Goal: Check status: Check status

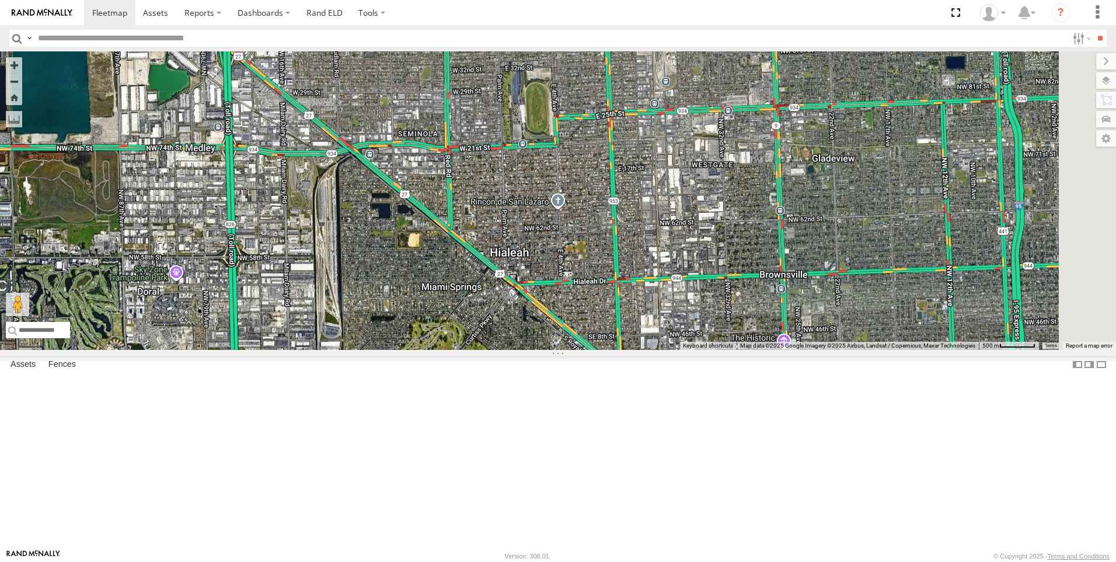
drag, startPoint x: 779, startPoint y: 413, endPoint x: 412, endPoint y: 154, distance: 449.4
click at [412, 154] on div "Tr 123" at bounding box center [558, 200] width 1116 height 298
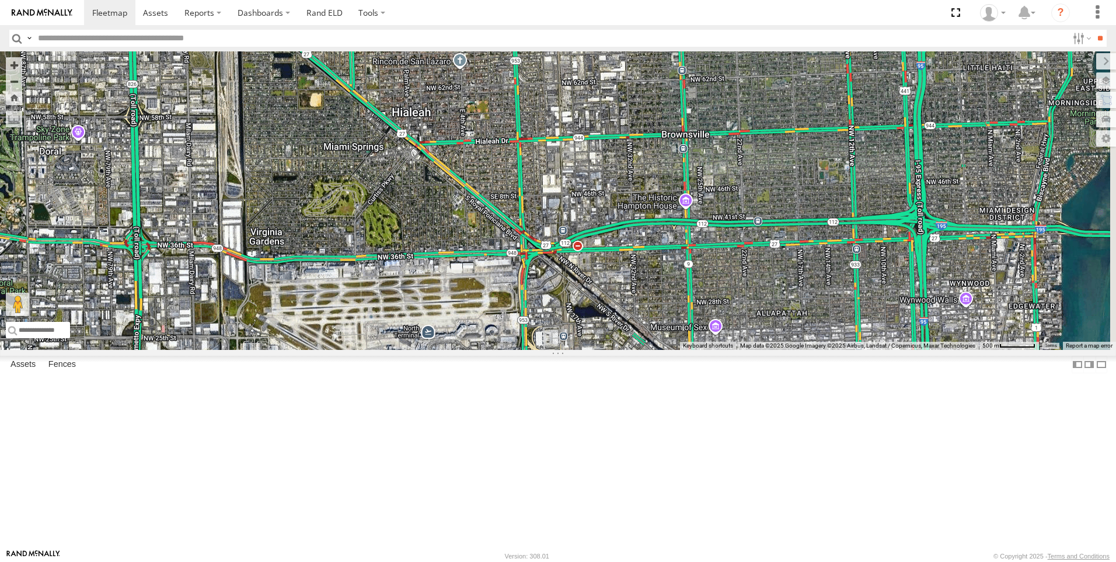
drag, startPoint x: 653, startPoint y: 320, endPoint x: 555, endPoint y: 178, distance: 172.5
click at [555, 178] on div "Tr 123" at bounding box center [558, 200] width 1116 height 298
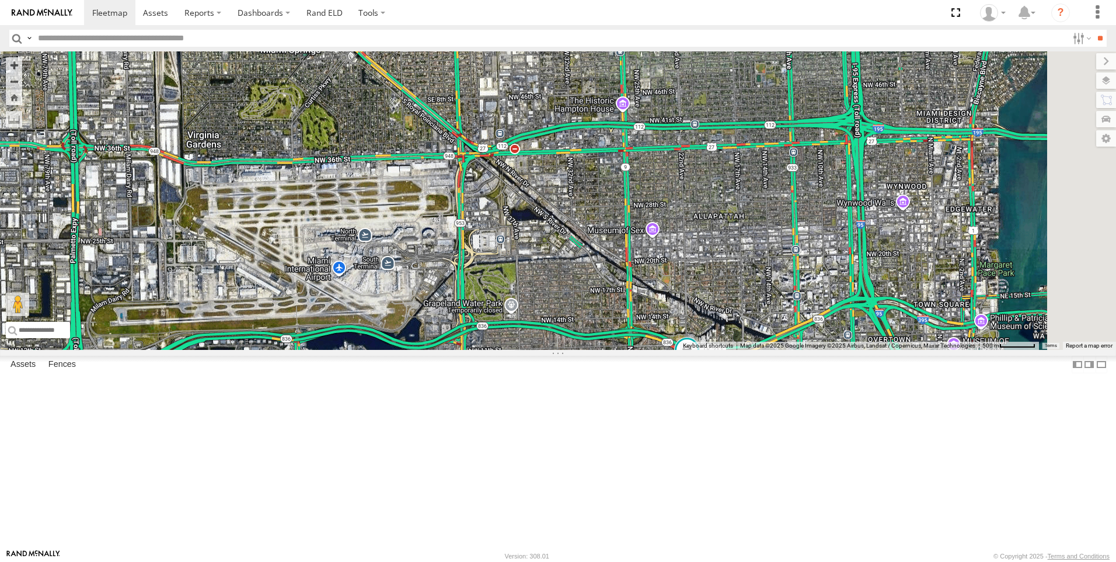
drag, startPoint x: 765, startPoint y: 350, endPoint x: 701, endPoint y: 252, distance: 116.9
click at [701, 252] on div "Tr 123 Tk 211" at bounding box center [558, 200] width 1116 height 298
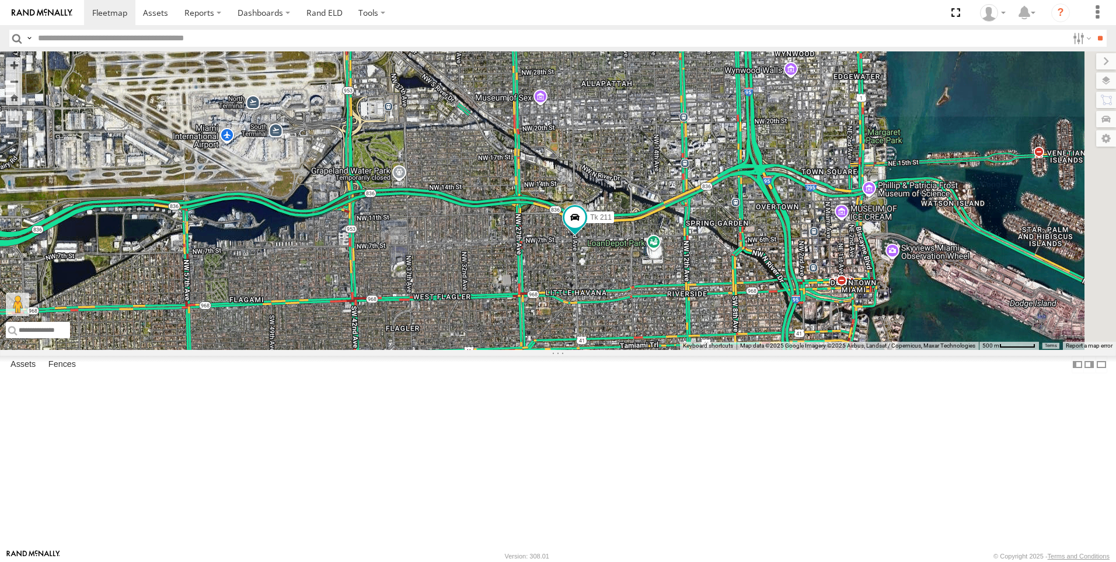
drag, startPoint x: 843, startPoint y: 375, endPoint x: 730, endPoint y: 242, distance: 175.2
click at [730, 242] on div "Tr 123 Tk 211" at bounding box center [558, 200] width 1116 height 298
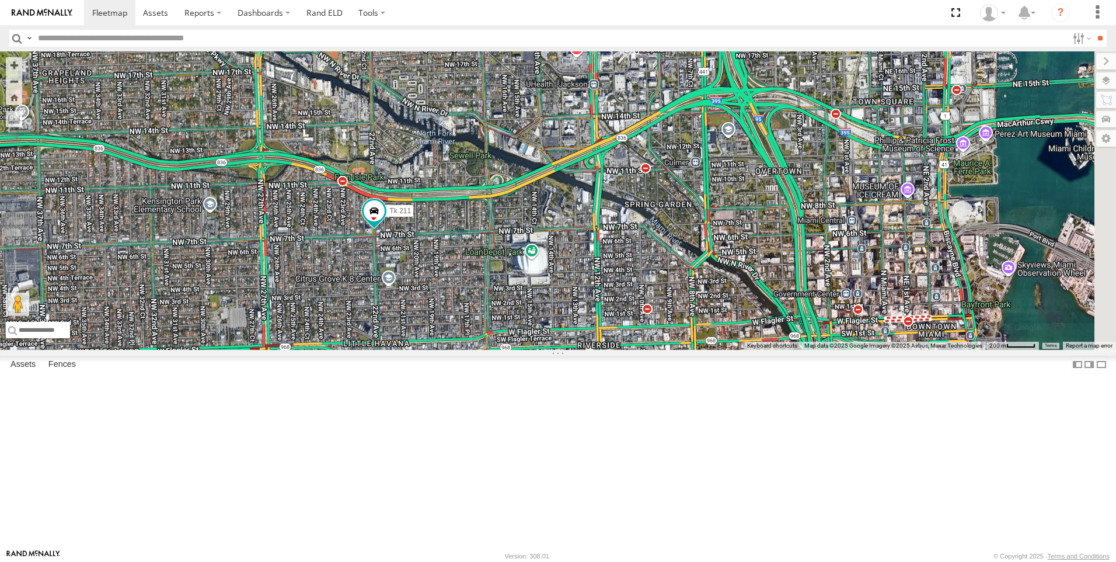
drag, startPoint x: 853, startPoint y: 359, endPoint x: 715, endPoint y: 361, distance: 137.8
click at [715, 350] on div "Tr 123 Tk 211" at bounding box center [558, 200] width 1116 height 298
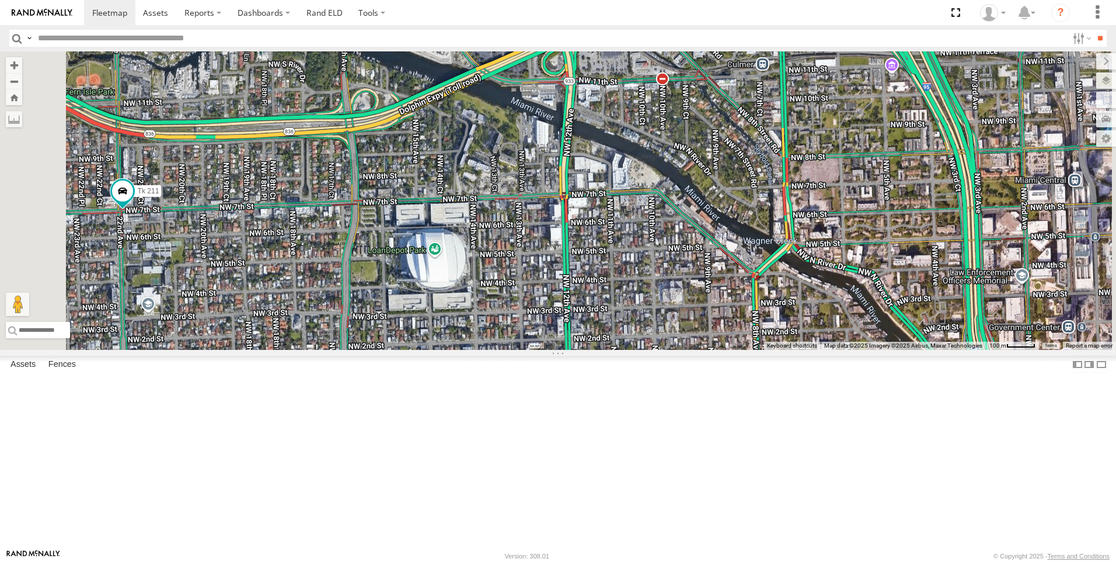
drag, startPoint x: 780, startPoint y: 343, endPoint x: 718, endPoint y: 345, distance: 62.5
click at [718, 345] on div "Tr 123 Tk 211" at bounding box center [558, 200] width 1116 height 298
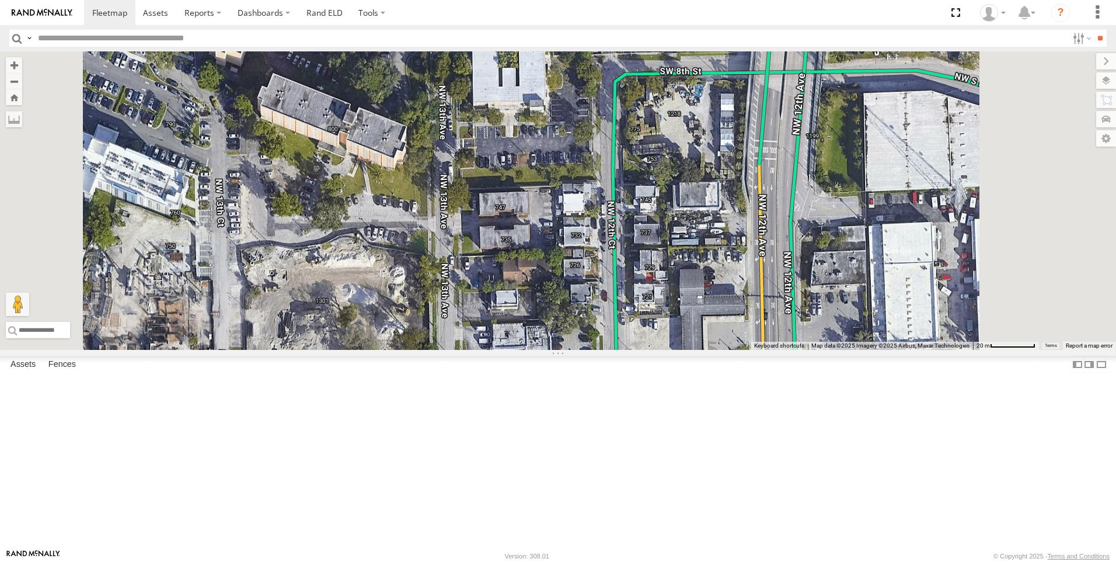
drag, startPoint x: 673, startPoint y: 276, endPoint x: 673, endPoint y: 457, distance: 181.0
click at [673, 350] on div "Tr 123 Tk 211" at bounding box center [558, 200] width 1116 height 298
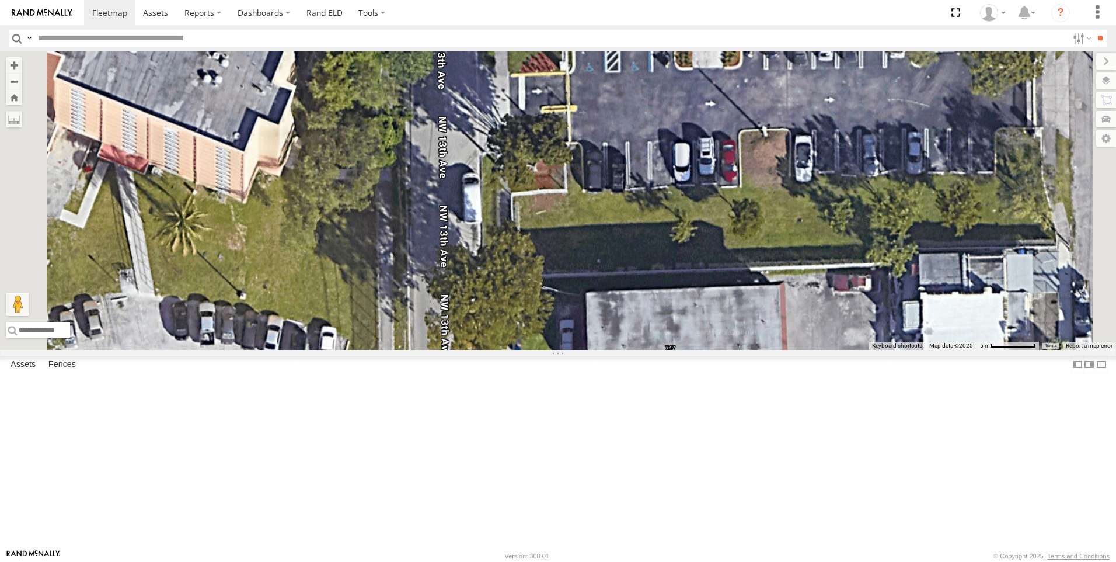
drag, startPoint x: 632, startPoint y: 316, endPoint x: 669, endPoint y: 497, distance: 185.3
click at [669, 350] on div "Tr 123 Tk 211" at bounding box center [558, 200] width 1116 height 298
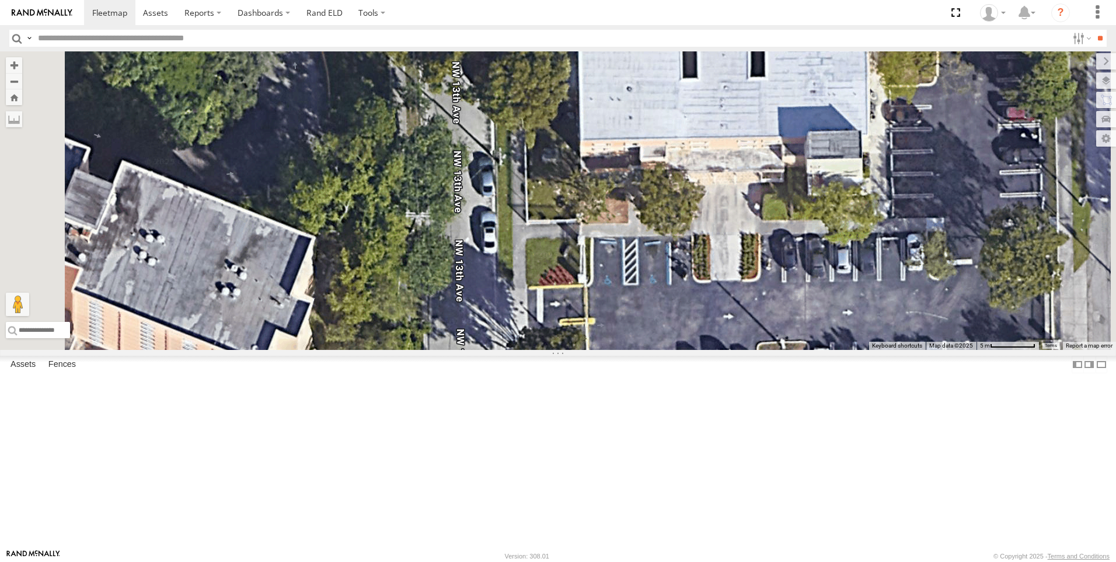
drag, startPoint x: 669, startPoint y: 277, endPoint x: 684, endPoint y: 469, distance: 192.2
click at [684, 350] on div "Tr 123 Tk 211" at bounding box center [558, 200] width 1116 height 298
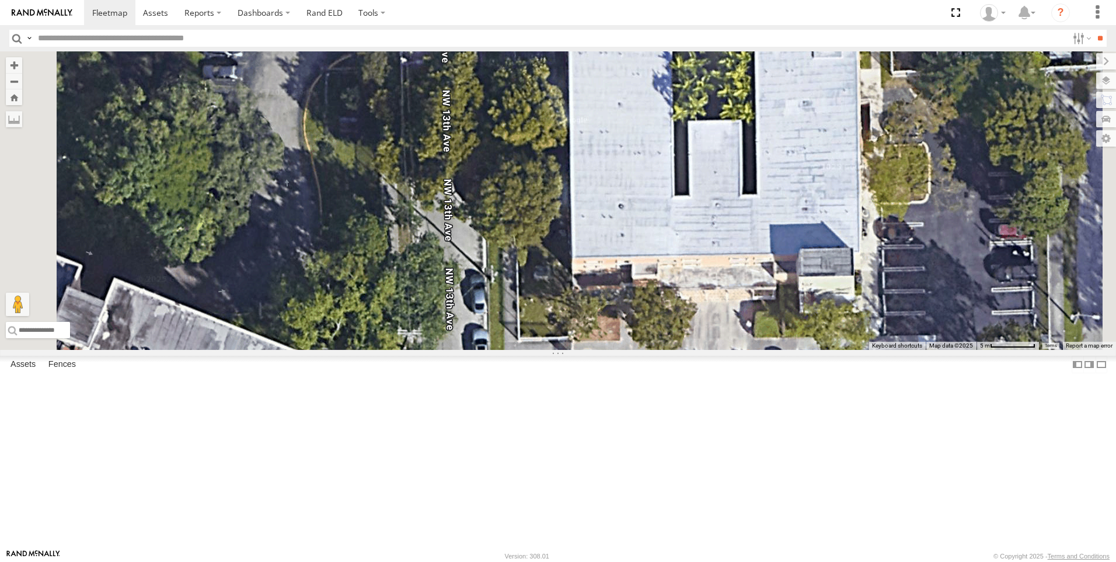
drag, startPoint x: 683, startPoint y: 401, endPoint x: 674, endPoint y: 526, distance: 125.8
click at [674, 350] on div "Tr 123 Tk 211" at bounding box center [558, 200] width 1116 height 298
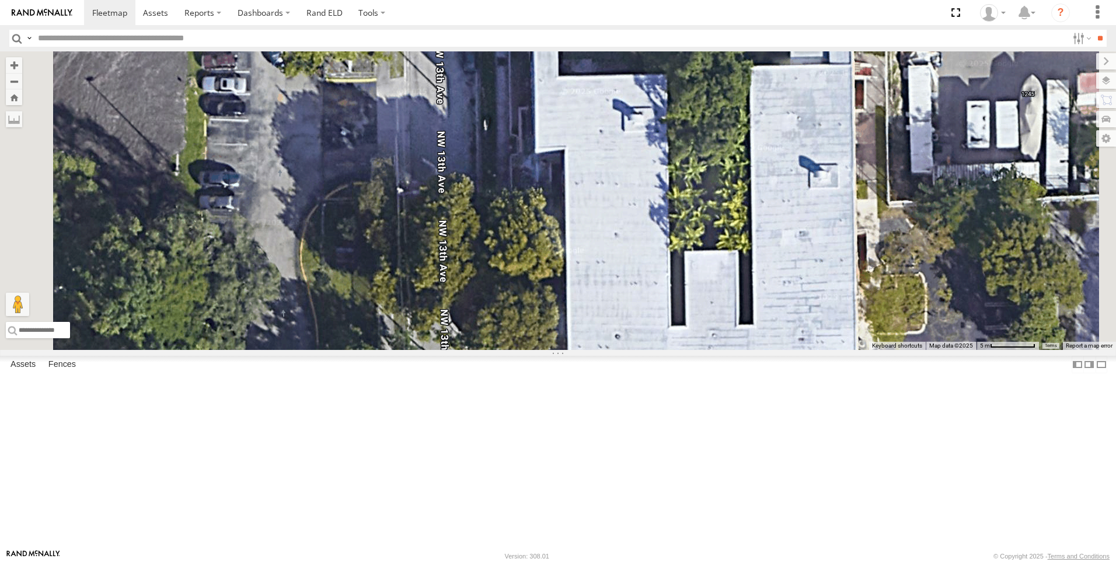
drag, startPoint x: 648, startPoint y: 401, endPoint x: 631, endPoint y: 551, distance: 150.9
click at [631, 551] on body at bounding box center [558, 281] width 1116 height 562
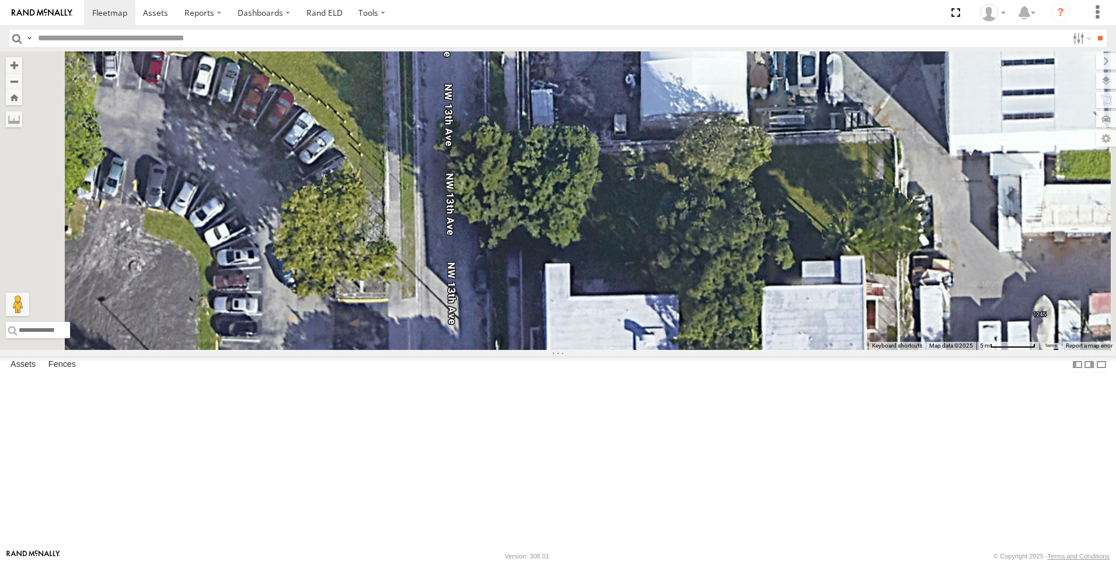
drag, startPoint x: 601, startPoint y: 332, endPoint x: 632, endPoint y: 521, distance: 191.7
click at [632, 350] on div "Tr 123 Tk 211" at bounding box center [558, 200] width 1116 height 298
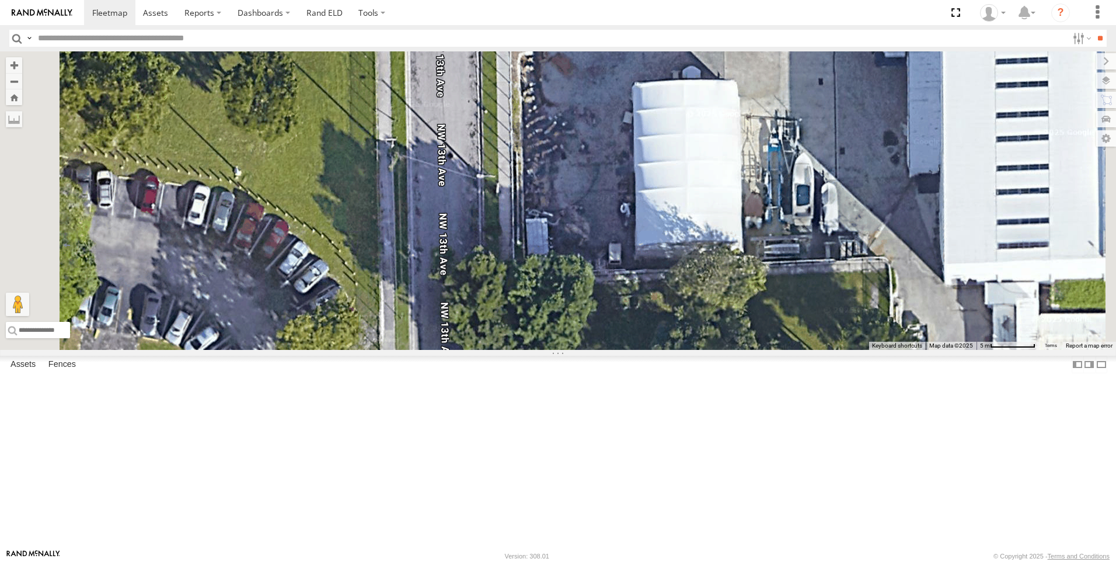
drag, startPoint x: 608, startPoint y: 391, endPoint x: 605, endPoint y: 526, distance: 134.9
click at [605, 350] on div "Tr 123 Tk 211" at bounding box center [558, 200] width 1116 height 298
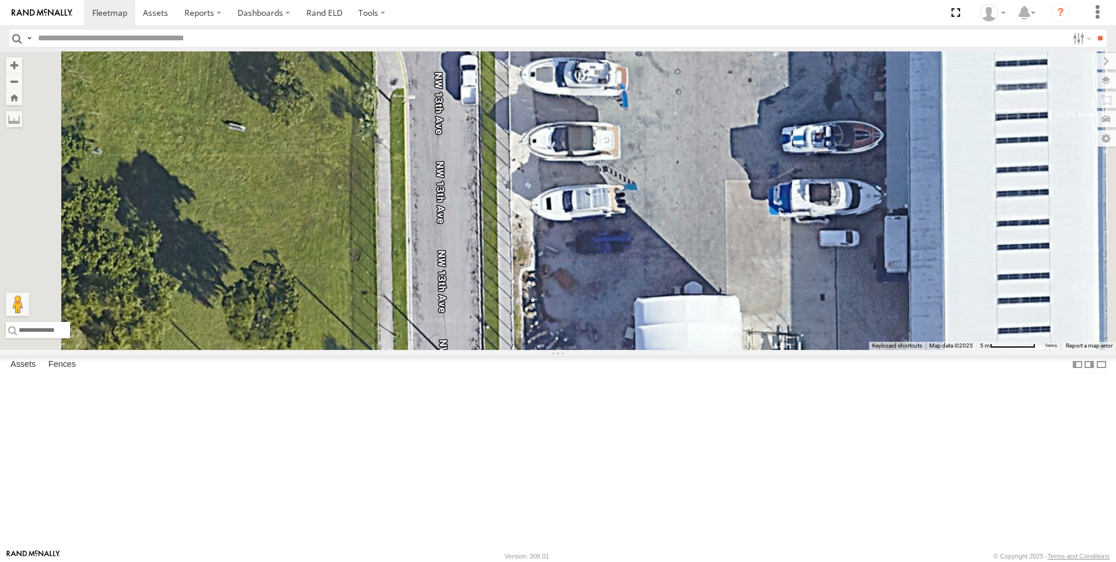
drag, startPoint x: 599, startPoint y: 207, endPoint x: 600, endPoint y: 416, distance: 209.0
click at [600, 350] on div "Tr 123 Tk 211" at bounding box center [558, 200] width 1116 height 298
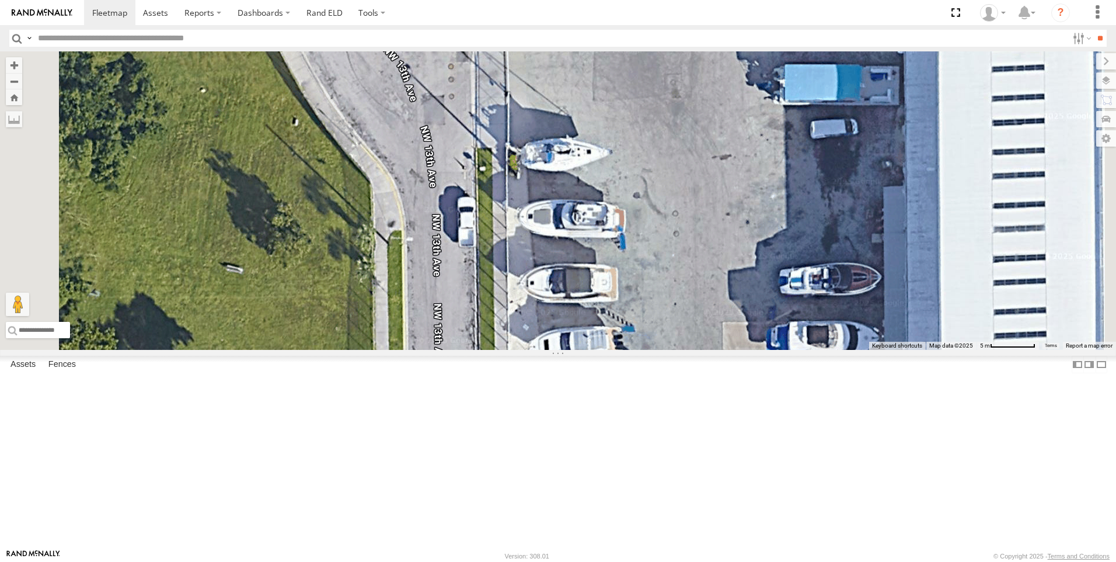
drag, startPoint x: 589, startPoint y: 339, endPoint x: 586, endPoint y: 472, distance: 132.6
click at [586, 350] on div "Tr 123 Tk 211" at bounding box center [558, 200] width 1116 height 298
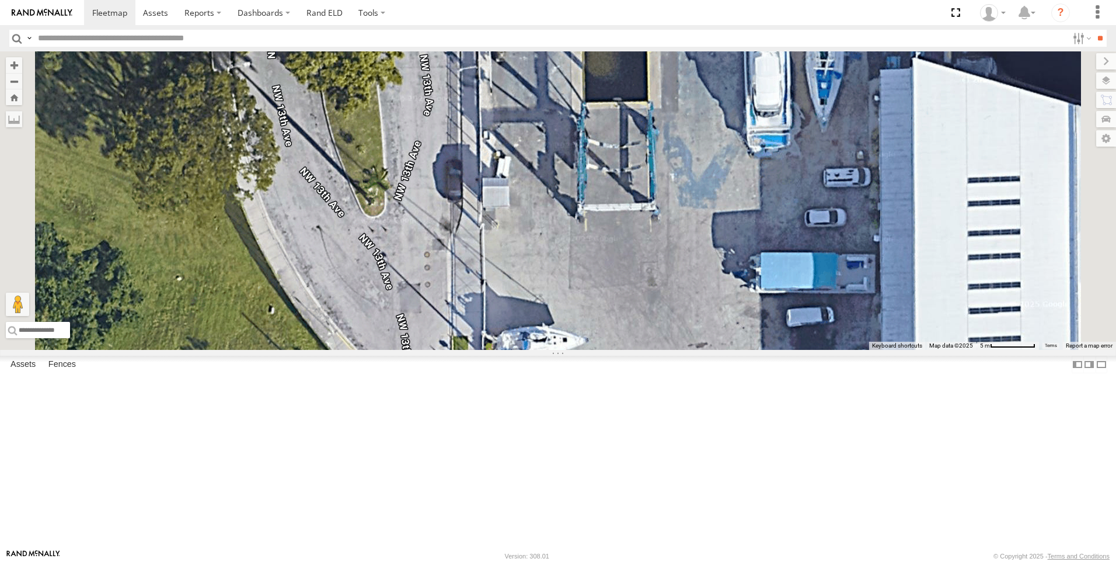
drag, startPoint x: 585, startPoint y: 329, endPoint x: 561, endPoint y: 518, distance: 191.3
click at [561, 350] on div "Tr 123 Tk 211" at bounding box center [558, 200] width 1116 height 298
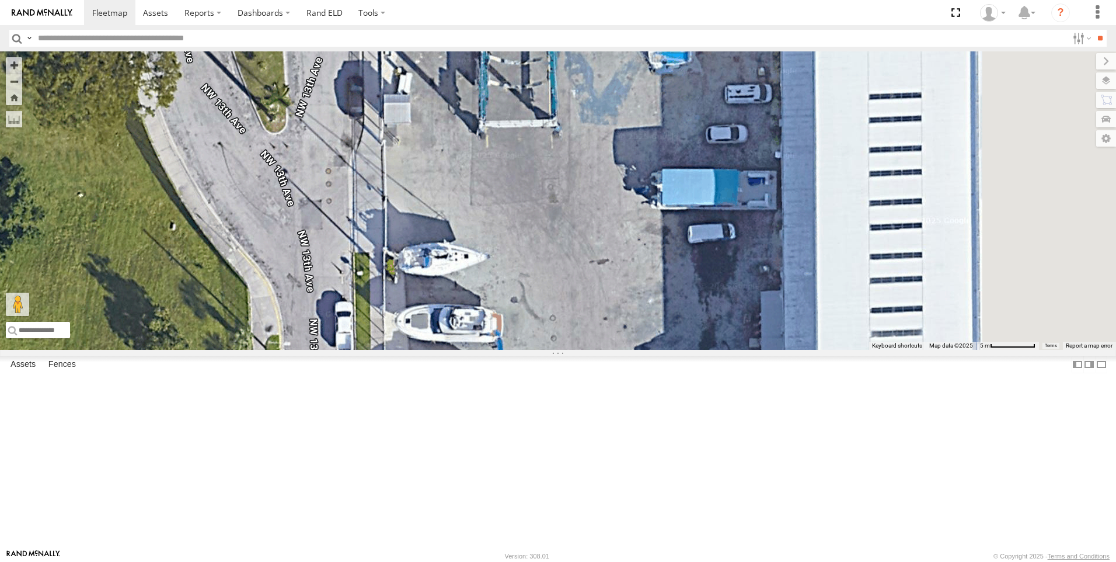
drag, startPoint x: 700, startPoint y: 399, endPoint x: 601, endPoint y: 315, distance: 130.0
click at [601, 315] on div "Tr 123 Tk 211" at bounding box center [558, 200] width 1116 height 298
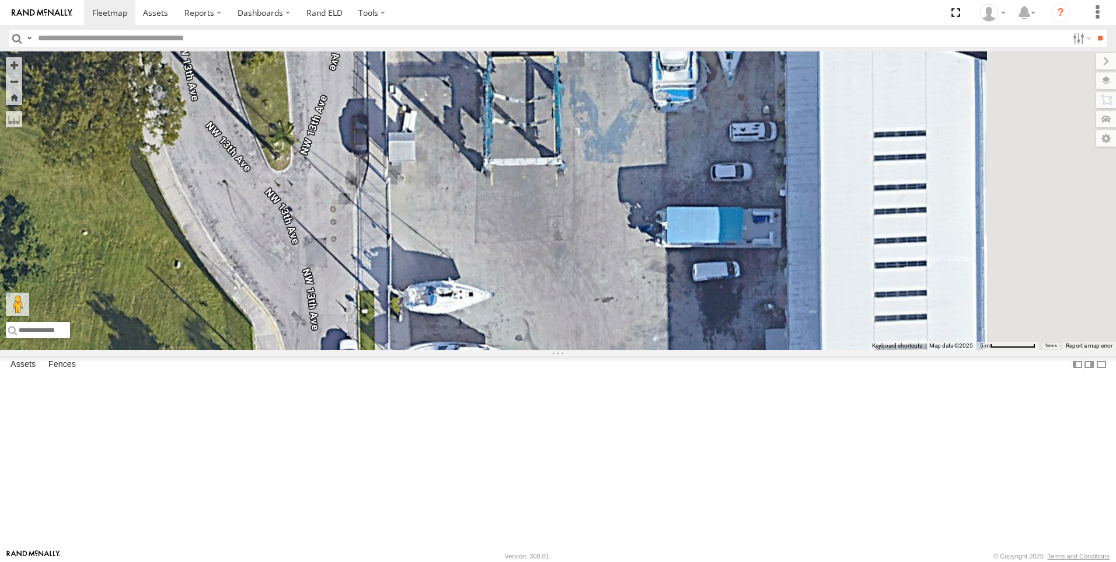
drag, startPoint x: 629, startPoint y: 287, endPoint x: 632, endPoint y: 339, distance: 52.0
click at [632, 339] on div "Tr 123 Tk 211" at bounding box center [558, 200] width 1116 height 298
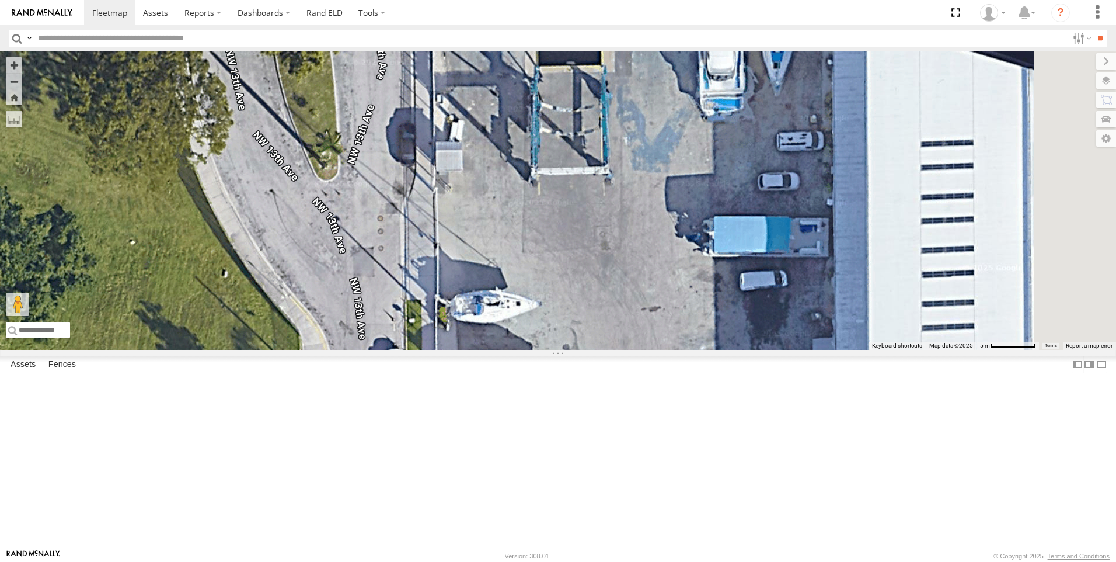
drag, startPoint x: 490, startPoint y: 323, endPoint x: 541, endPoint y: 315, distance: 51.5
click at [541, 315] on div "Tr 123 Tk 211" at bounding box center [558, 200] width 1116 height 298
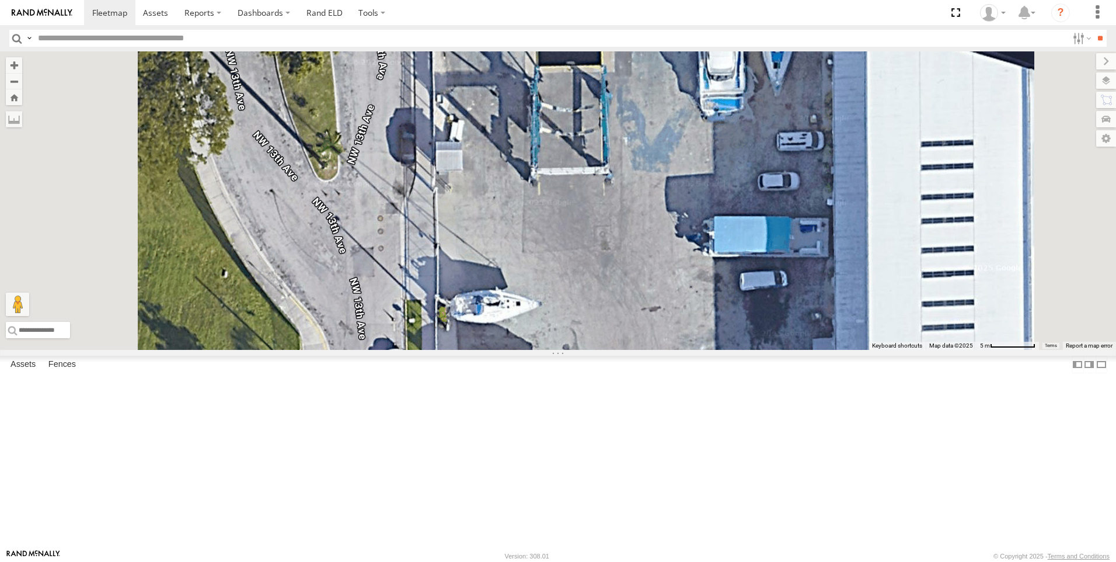
click at [0, 0] on div "Tk 211" at bounding box center [0, 0] width 0 height 0
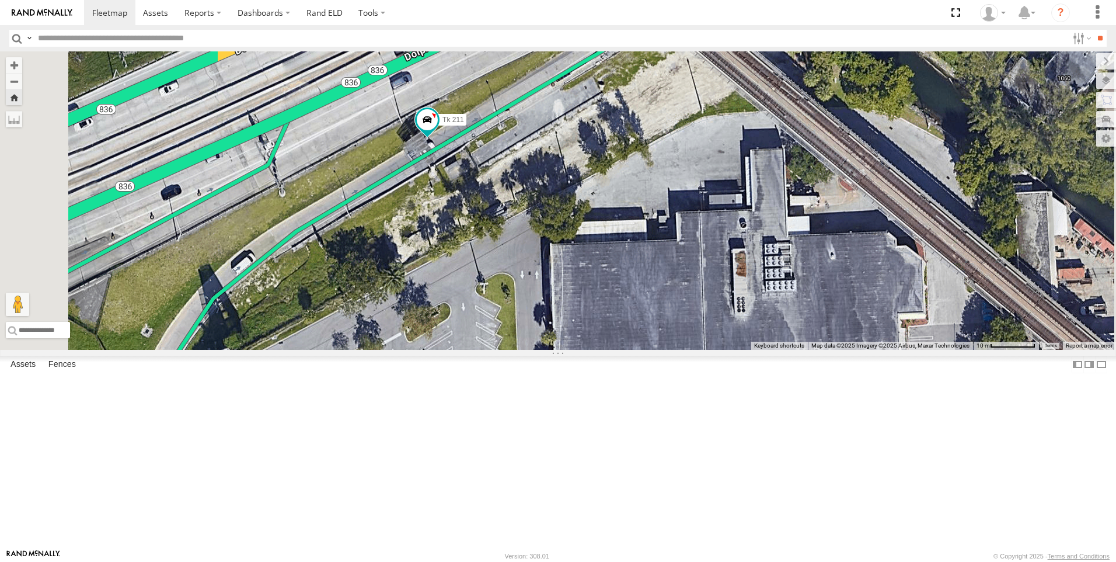
drag, startPoint x: 668, startPoint y: 284, endPoint x: 691, endPoint y: 398, distance: 116.2
click at [691, 350] on div "Tk 211" at bounding box center [558, 200] width 1116 height 298
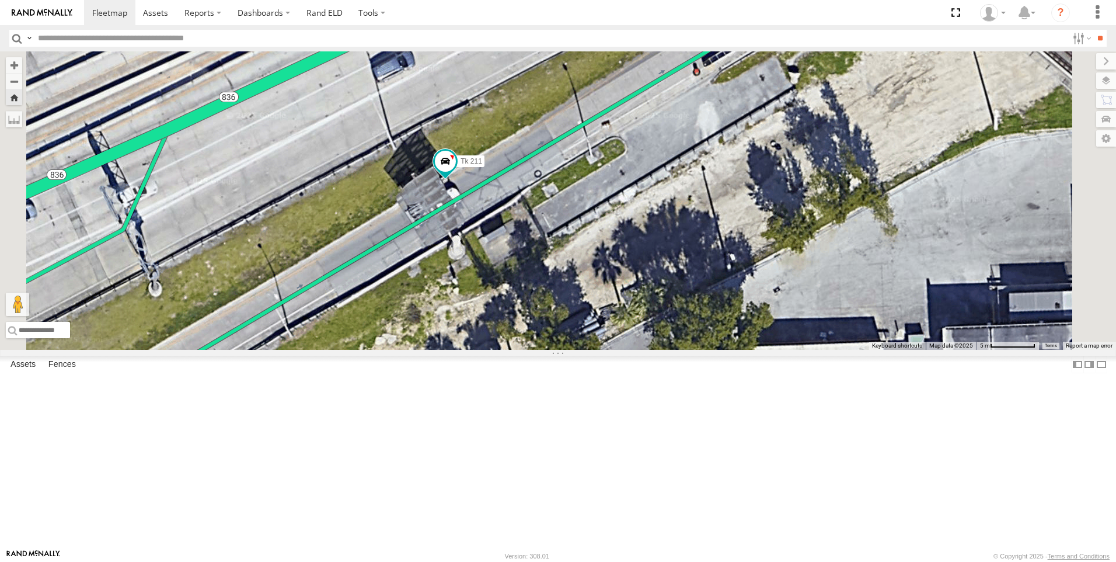
drag, startPoint x: 596, startPoint y: 240, endPoint x: 674, endPoint y: 380, distance: 160.5
click at [674, 350] on div "Tk 211" at bounding box center [558, 200] width 1116 height 298
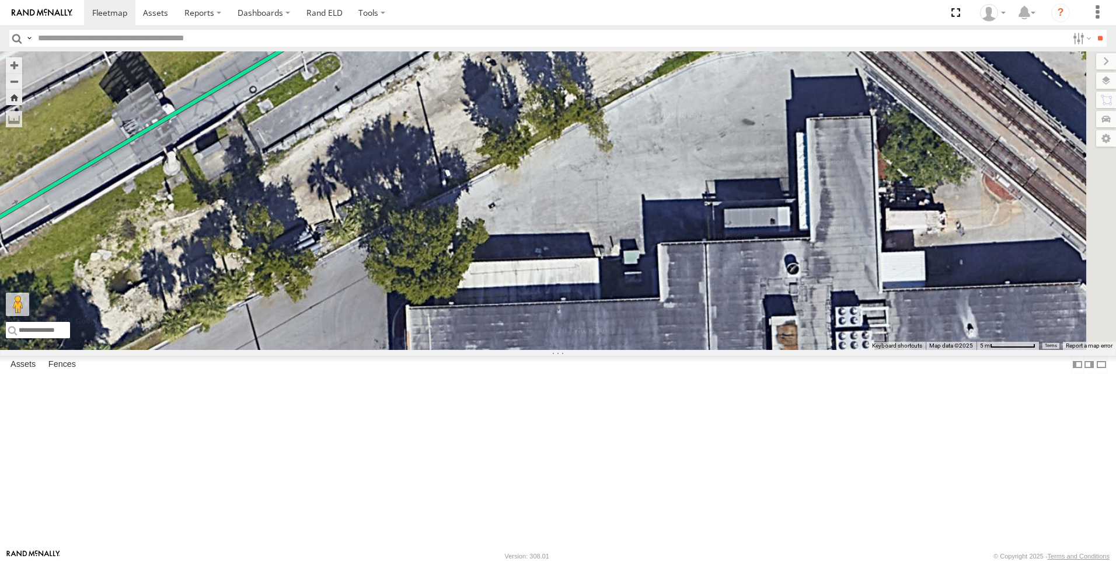
drag, startPoint x: 696, startPoint y: 312, endPoint x: 407, endPoint y: 226, distance: 301.7
click at [407, 226] on div "Tk 211" at bounding box center [558, 200] width 1116 height 298
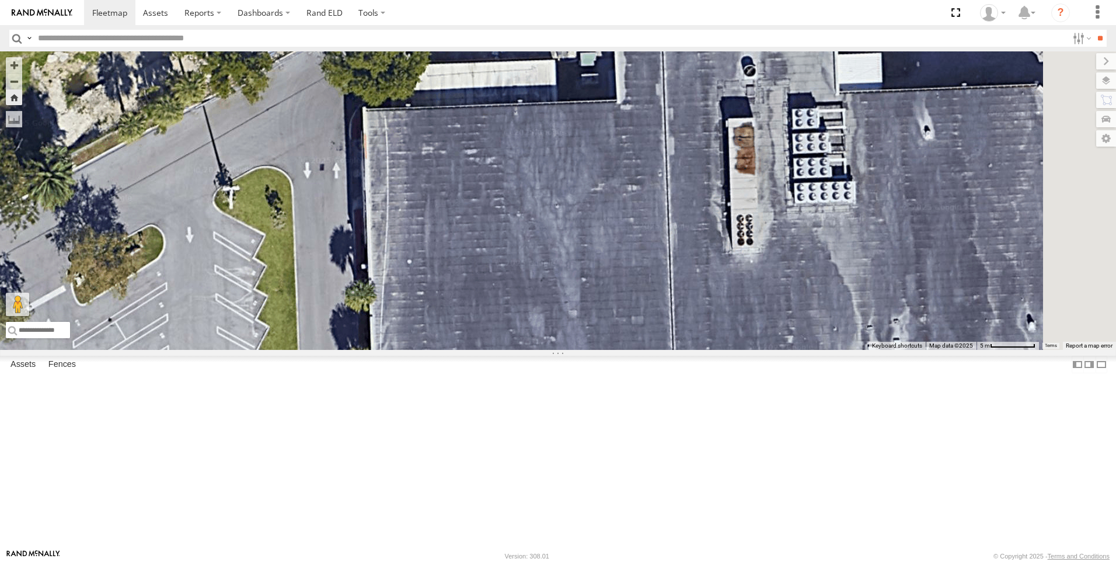
drag, startPoint x: 620, startPoint y: 394, endPoint x: 577, endPoint y: 194, distance: 204.3
click at [577, 194] on div "Tk 211" at bounding box center [558, 200] width 1116 height 298
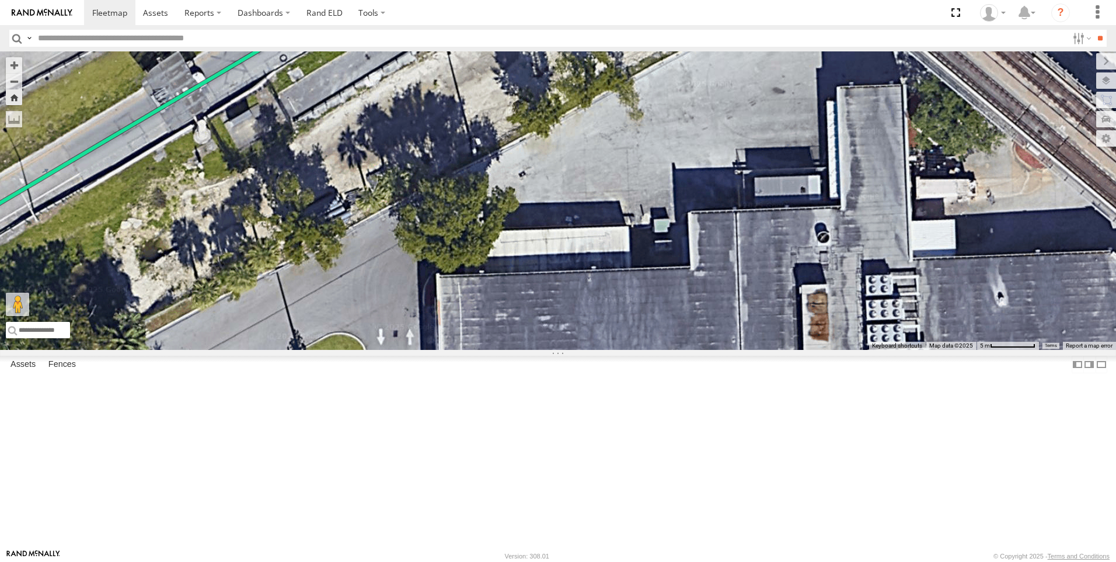
drag, startPoint x: 683, startPoint y: 304, endPoint x: 763, endPoint y: 475, distance: 188.1
click at [763, 350] on div "Tk 211" at bounding box center [558, 200] width 1116 height 298
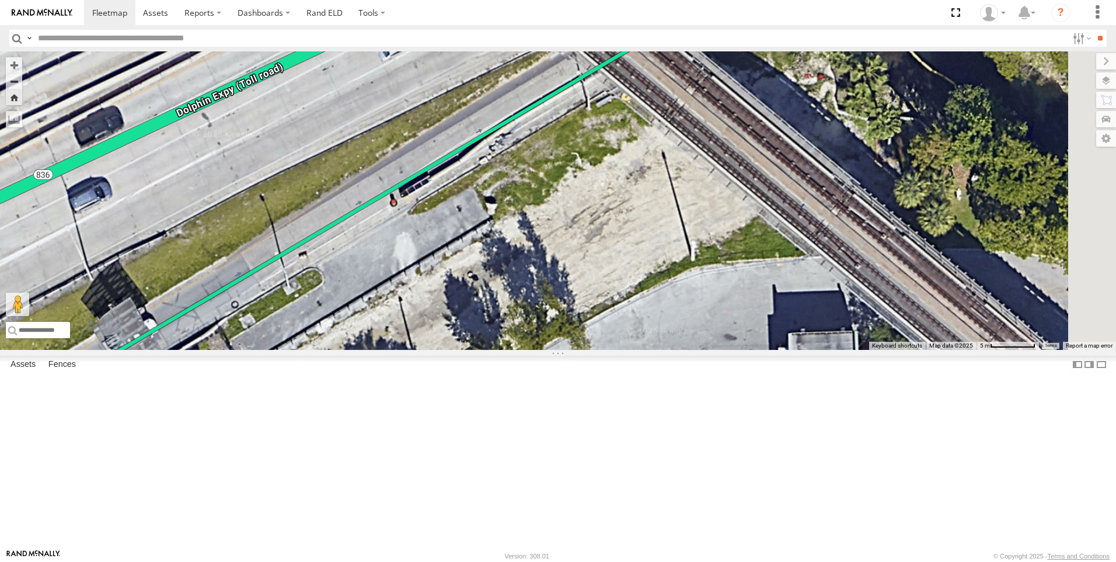
drag, startPoint x: 770, startPoint y: 321, endPoint x: 726, endPoint y: 538, distance: 221.6
click at [726, 350] on div "Tk 211" at bounding box center [558, 200] width 1116 height 298
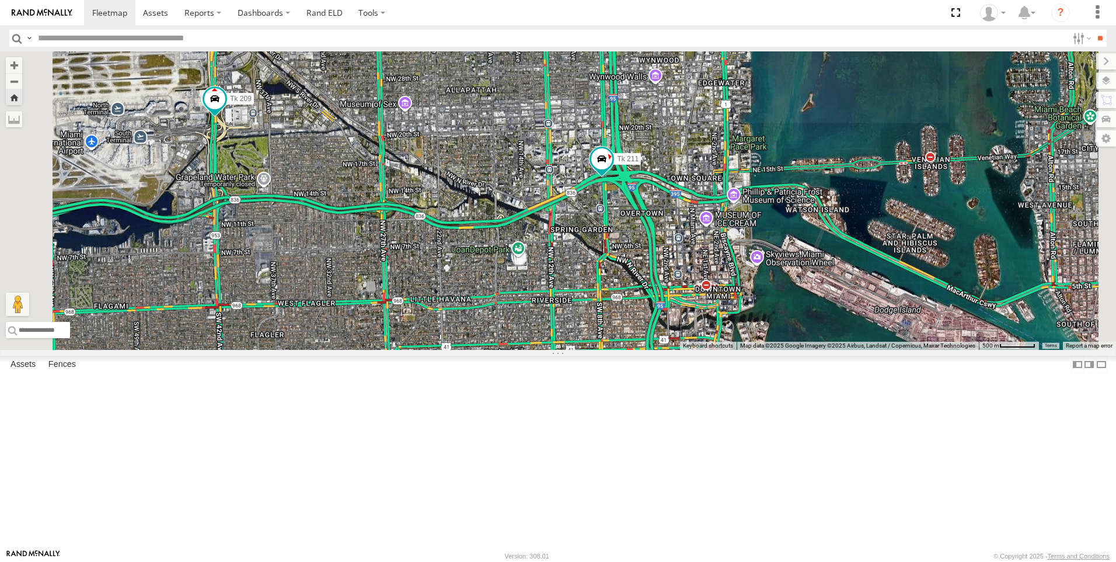
drag, startPoint x: 746, startPoint y: 412, endPoint x: 712, endPoint y: 513, distance: 107.1
click at [712, 350] on div "Tk 211 Tk 209" at bounding box center [558, 200] width 1116 height 298
click at [615, 177] on span at bounding box center [602, 162] width 26 height 32
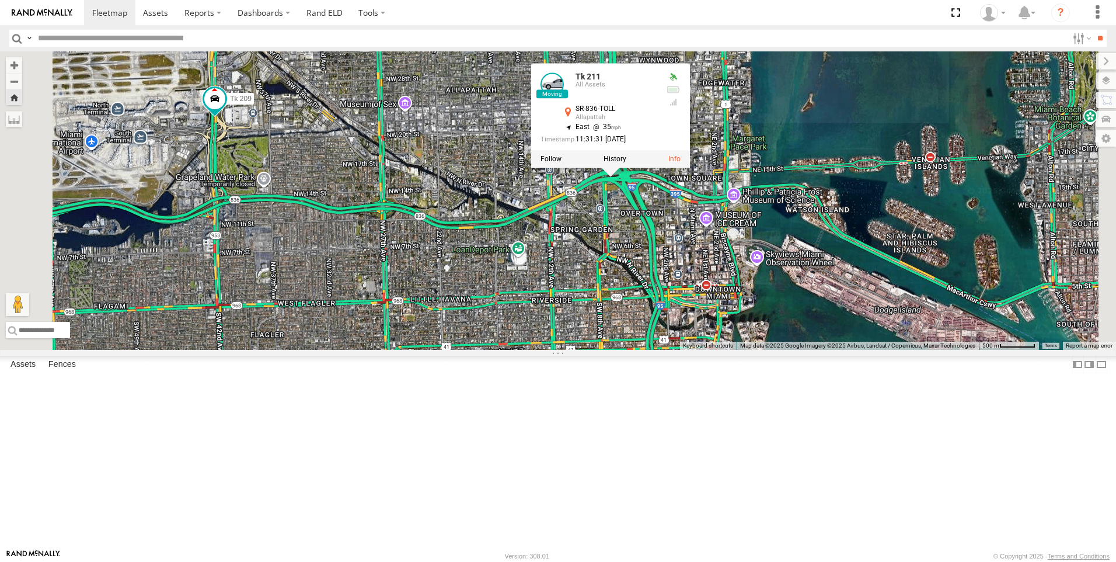
click at [690, 168] on div at bounding box center [610, 159] width 159 height 18
click at [562, 163] on label at bounding box center [551, 159] width 21 height 8
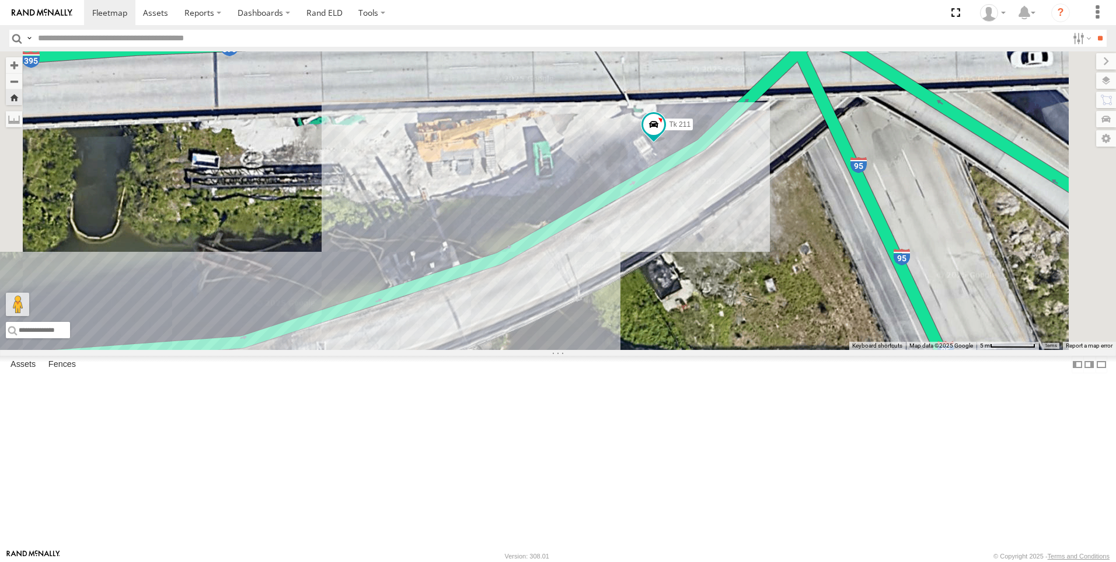
drag, startPoint x: 593, startPoint y: 319, endPoint x: 439, endPoint y: 460, distance: 208.3
click at [439, 350] on div "Tk 211" at bounding box center [558, 200] width 1116 height 298
click at [0, 0] on div "Tk 211" at bounding box center [0, 0] width 0 height 0
